Goal: Navigation & Orientation: Find specific page/section

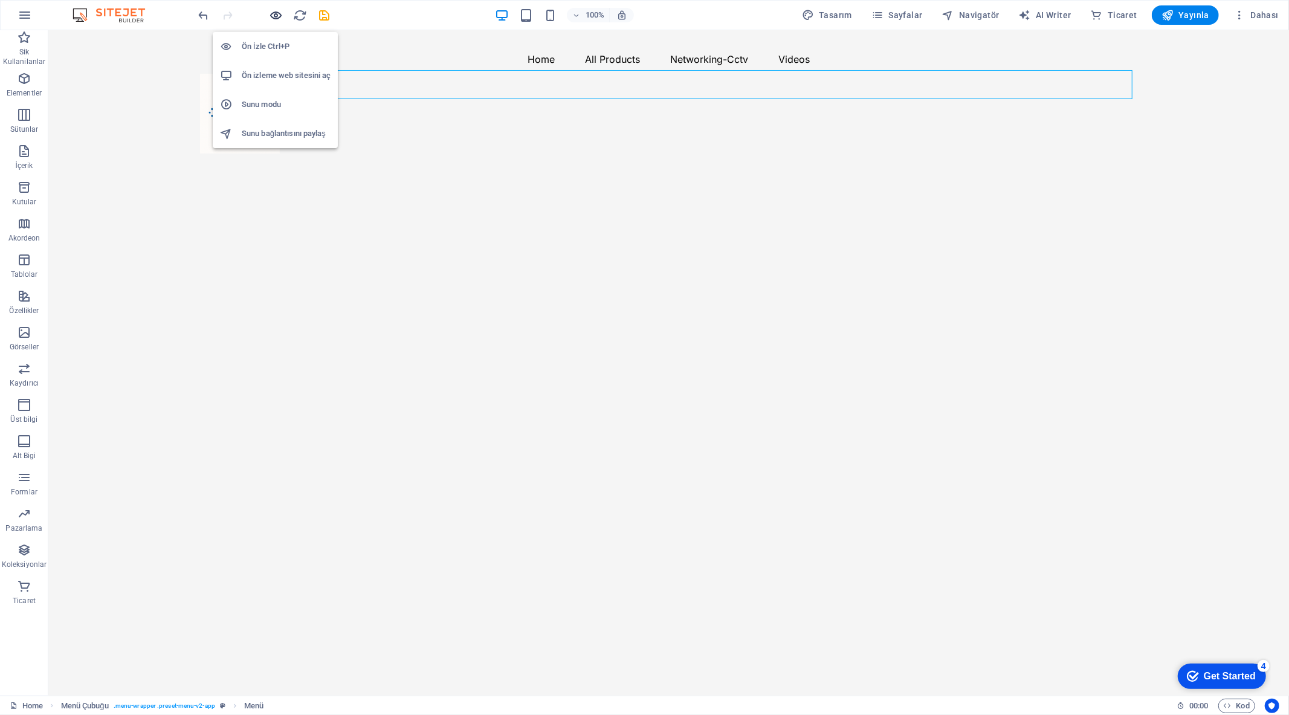
click at [277, 16] on icon "button" at bounding box center [276, 15] width 14 height 14
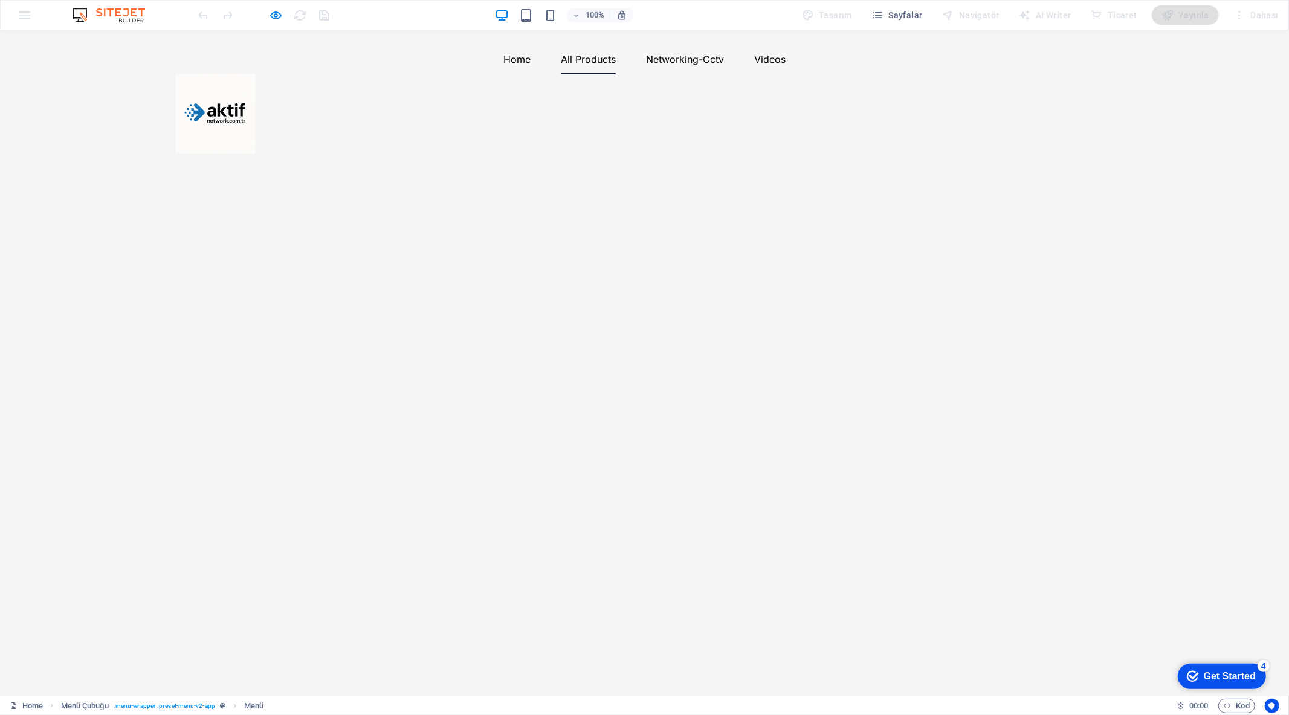
click at [616, 73] on link "All Products" at bounding box center [588, 58] width 55 height 29
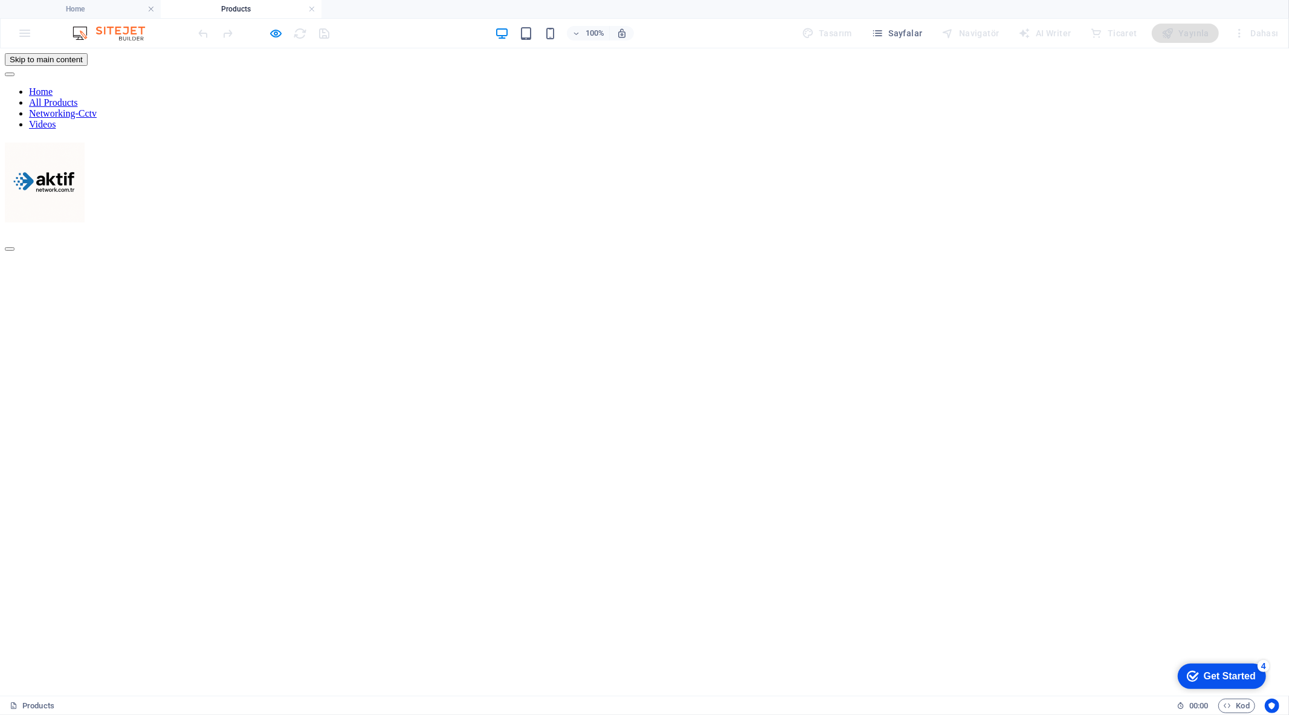
click at [807, 103] on nav "Home All Products Networking-Cctv Videos" at bounding box center [644, 107] width 1279 height 43
click at [806, 100] on nav "Home All Products Networking-Cctv Videos" at bounding box center [644, 107] width 1279 height 43
click at [733, 101] on nav "Home All Products Networking-Cctv Videos" at bounding box center [644, 107] width 1279 height 43
click at [558, 102] on nav "Home All Products Networking-Cctv Videos" at bounding box center [644, 107] width 1279 height 43
click at [556, 103] on nav "Home All Products Networking-Cctv Videos" at bounding box center [644, 107] width 1279 height 43
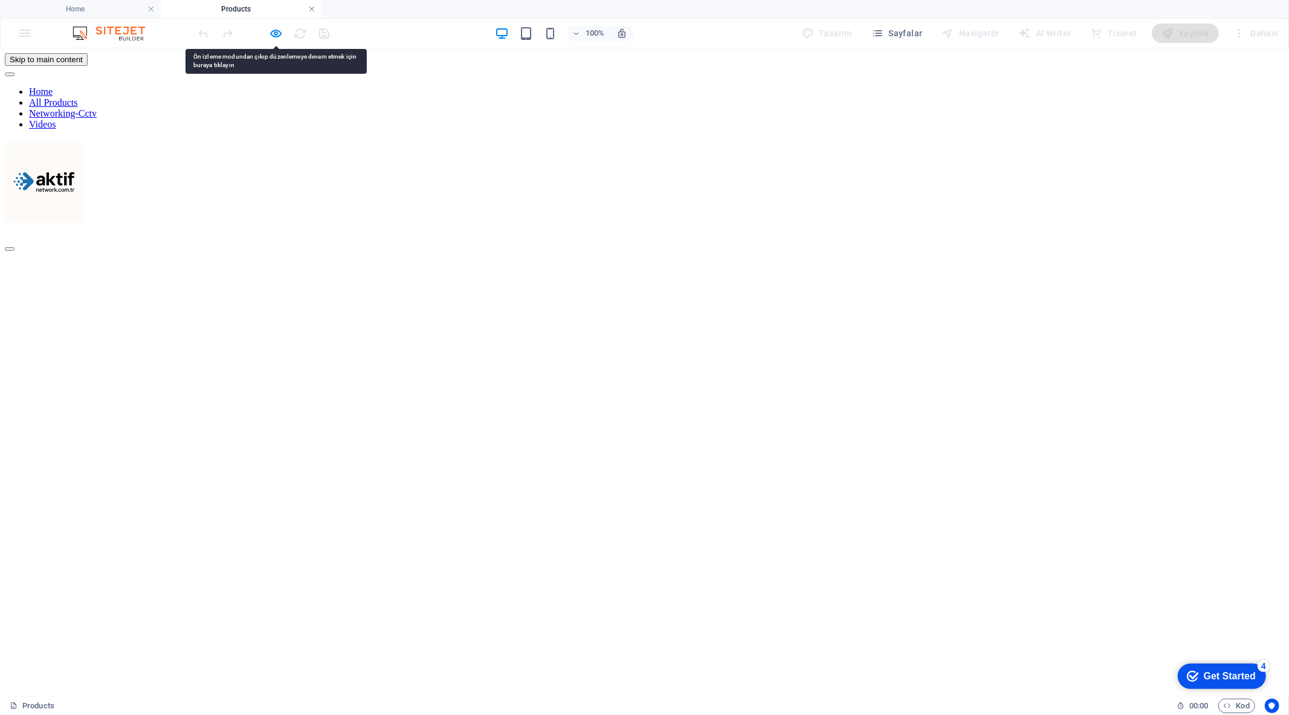
click at [308, 10] on link at bounding box center [311, 9] width 7 height 11
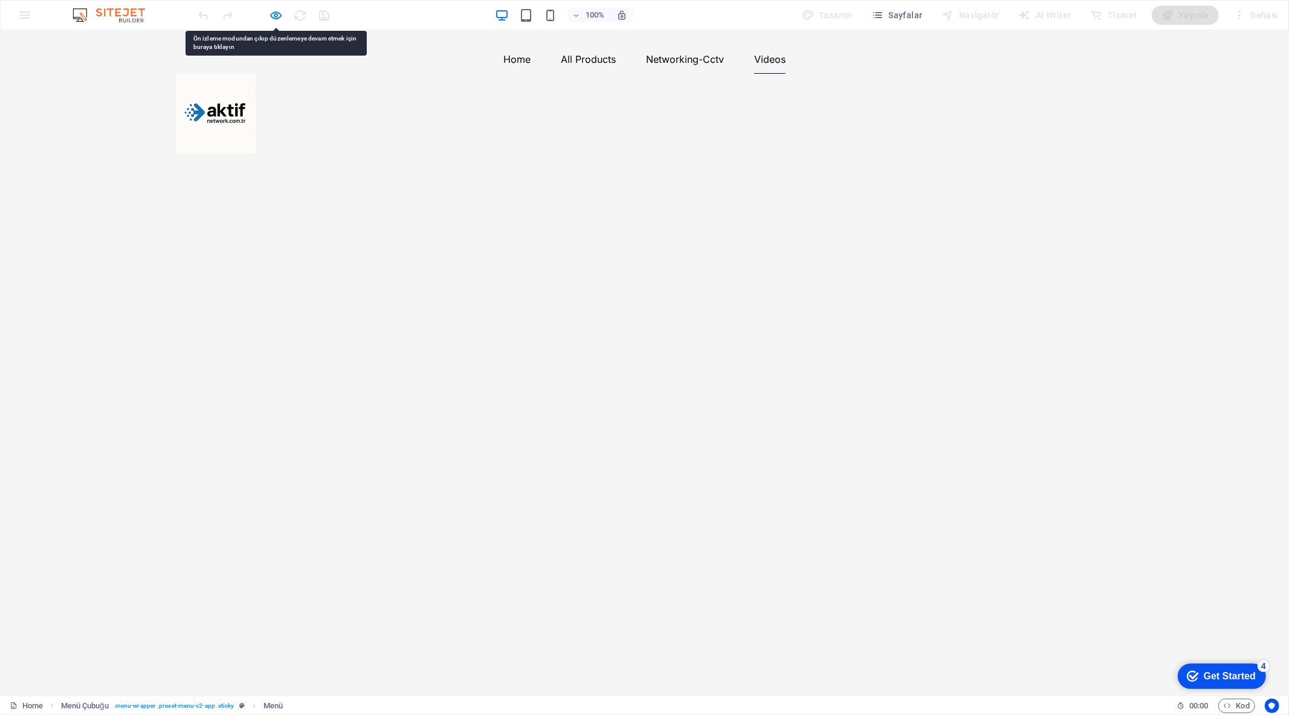
click at [785, 73] on link "Videos" at bounding box center [769, 58] width 31 height 29
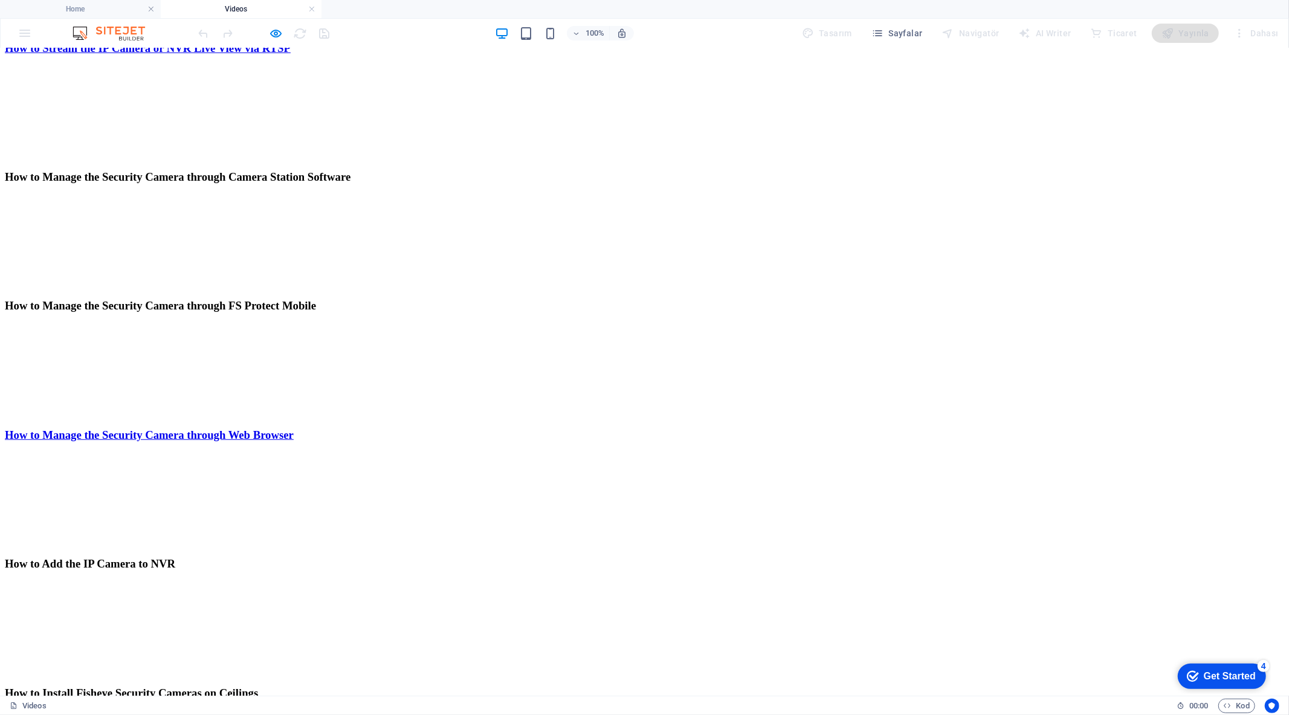
scroll to position [317, 0]
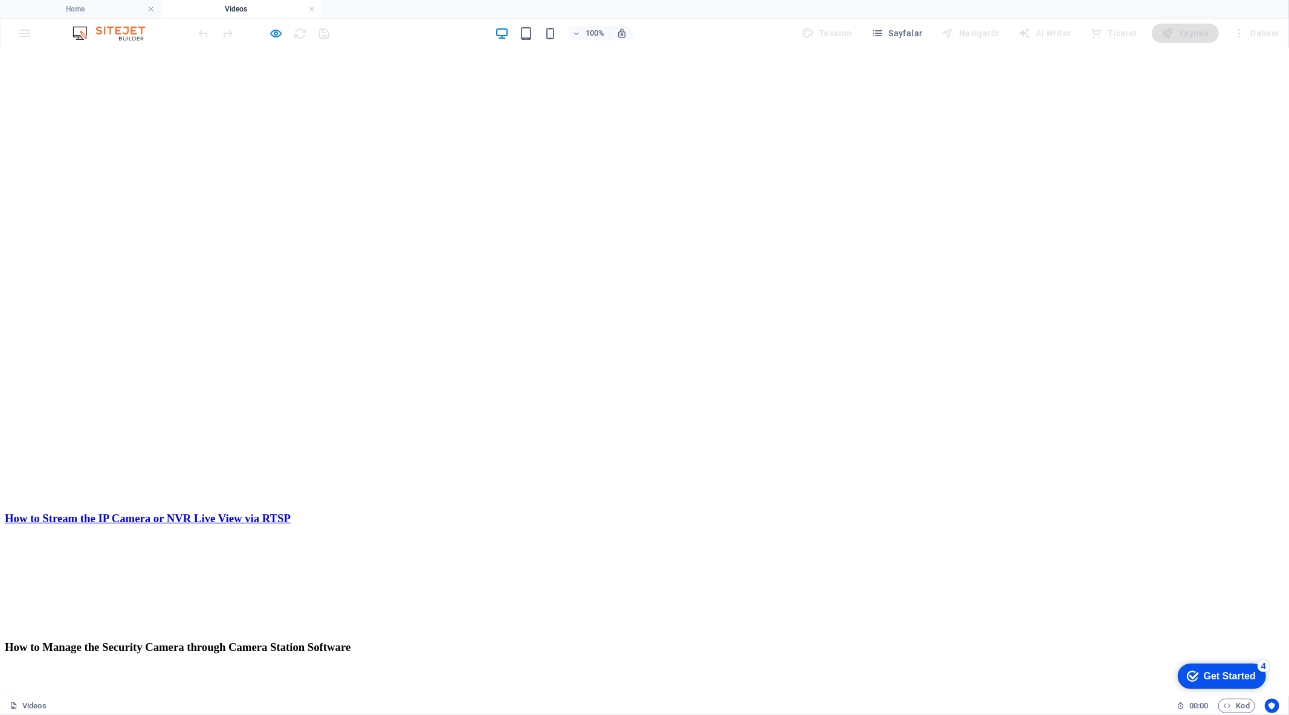
click at [245, 7] on h4 "Videos" at bounding box center [241, 8] width 161 height 13
click at [115, 10] on h4 "Home" at bounding box center [80, 8] width 161 height 13
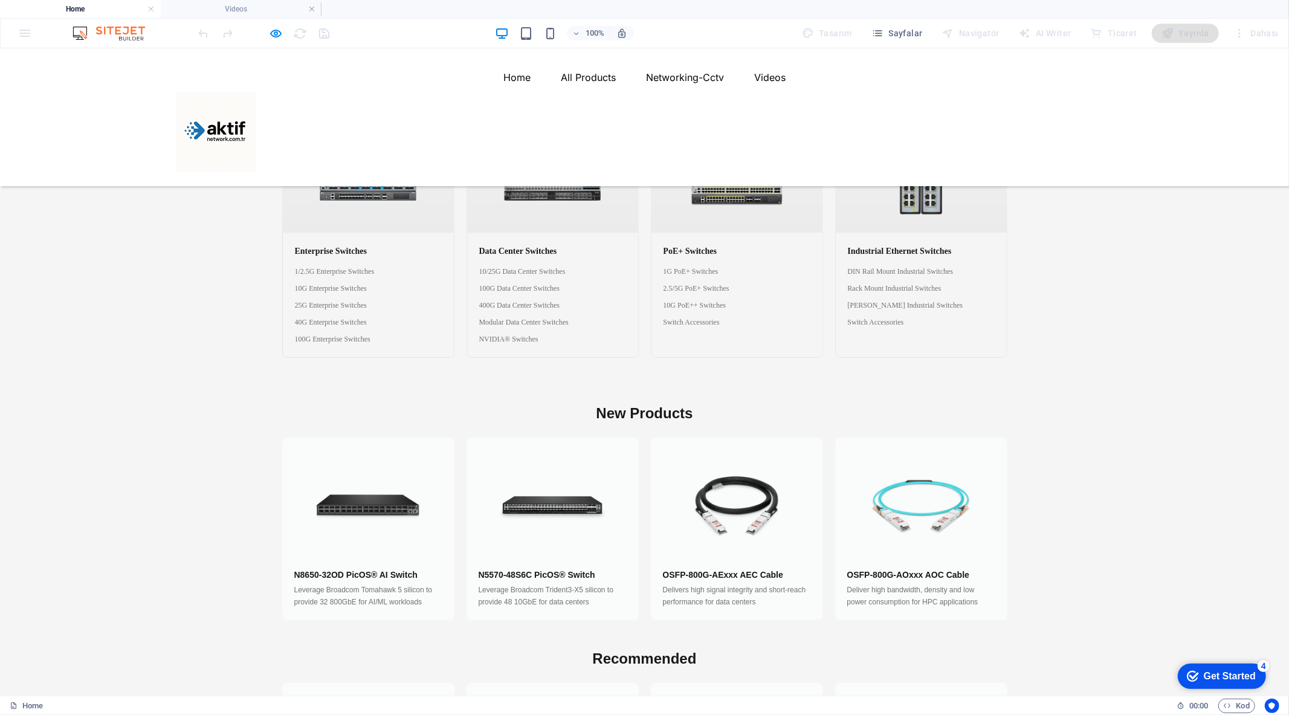
scroll to position [0, 0]
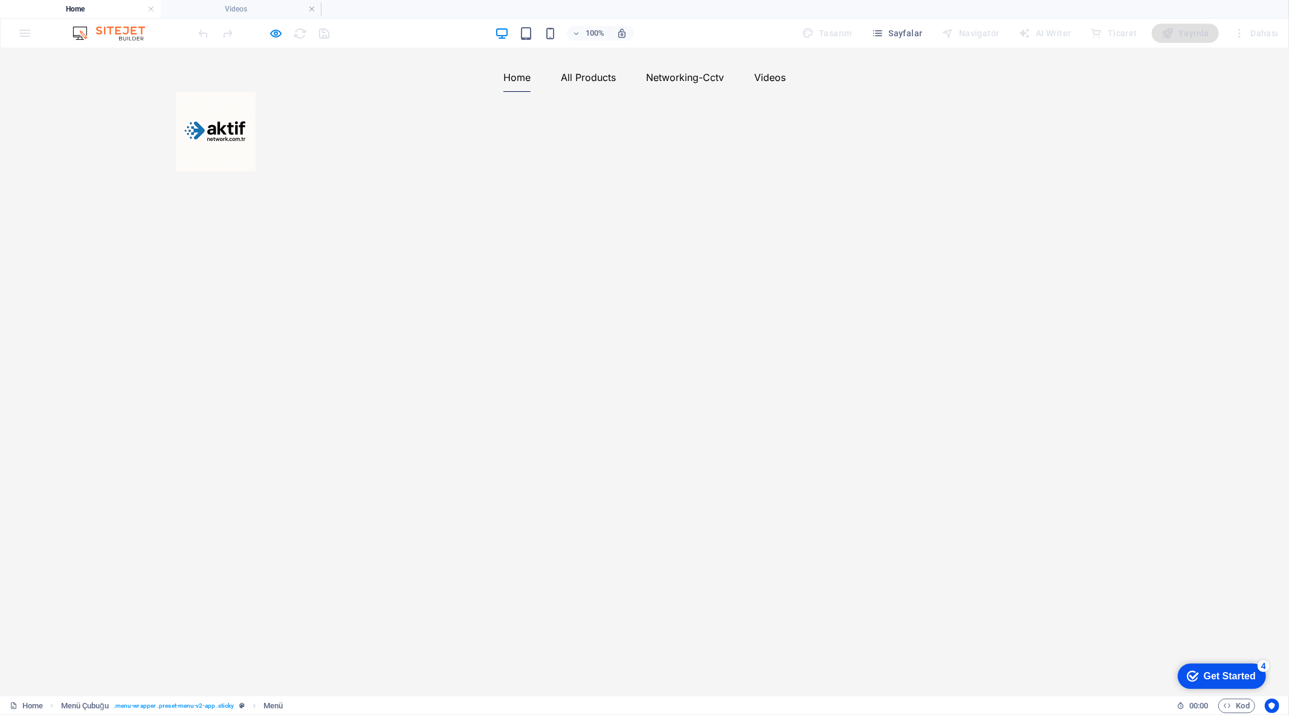
click at [530, 91] on link "Home" at bounding box center [516, 76] width 27 height 29
click at [785, 91] on link "Videos" at bounding box center [769, 76] width 31 height 29
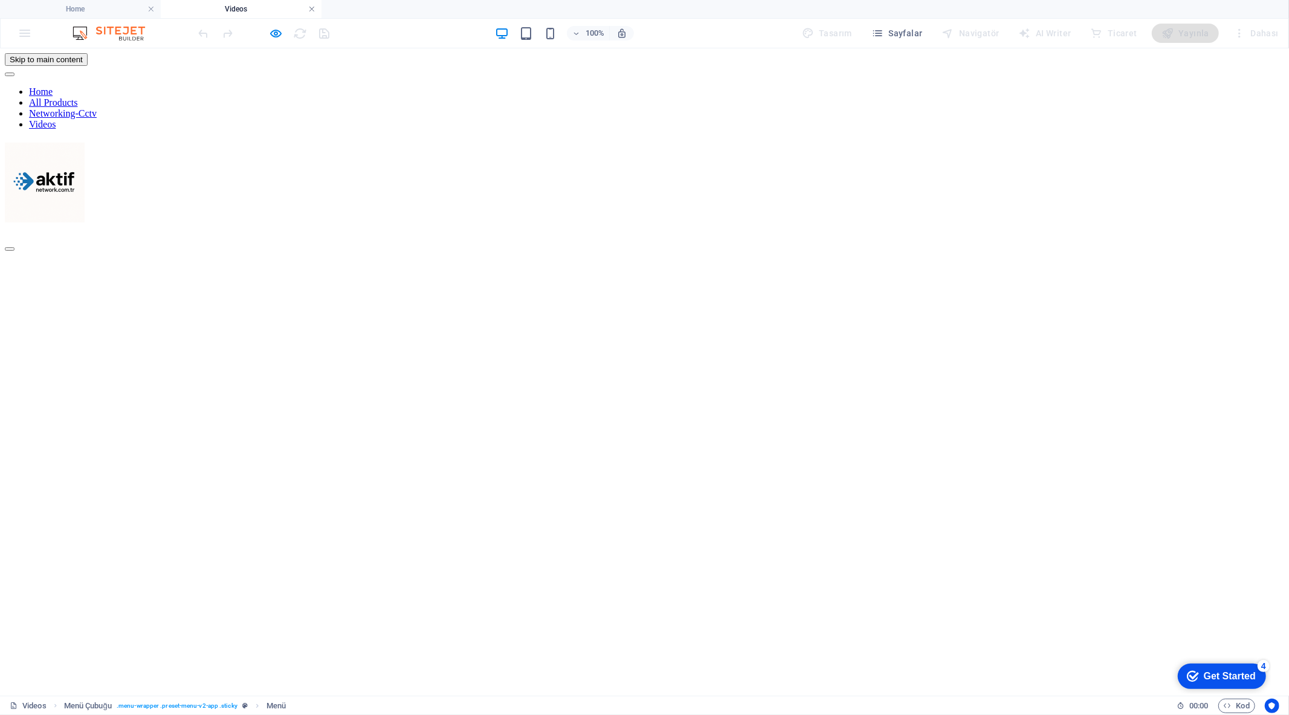
click at [311, 8] on link at bounding box center [311, 9] width 7 height 11
